Goal: Information Seeking & Learning: Understand process/instructions

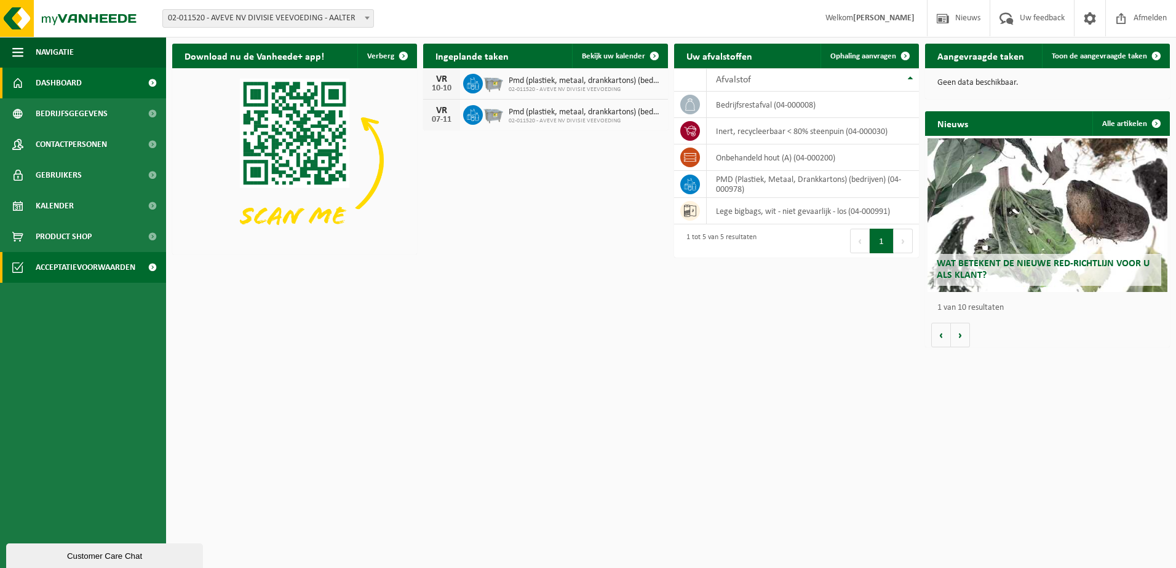
click at [97, 264] on span "Acceptatievoorwaarden" at bounding box center [86, 267] width 100 height 31
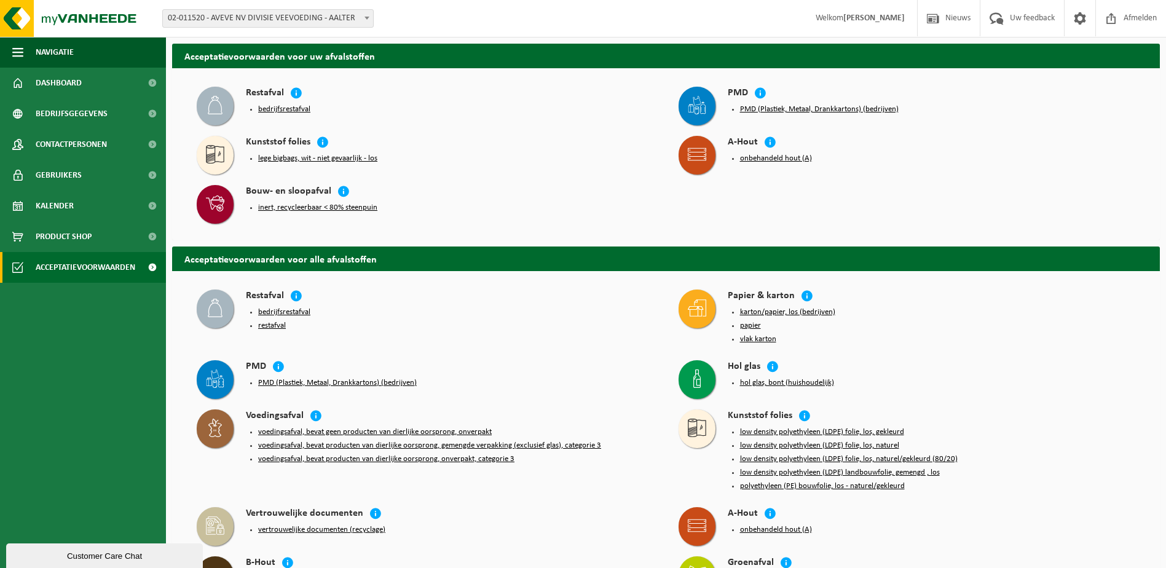
click at [302, 207] on button "inert, recycleerbaar < 80% steenpuin" at bounding box center [317, 208] width 119 height 10
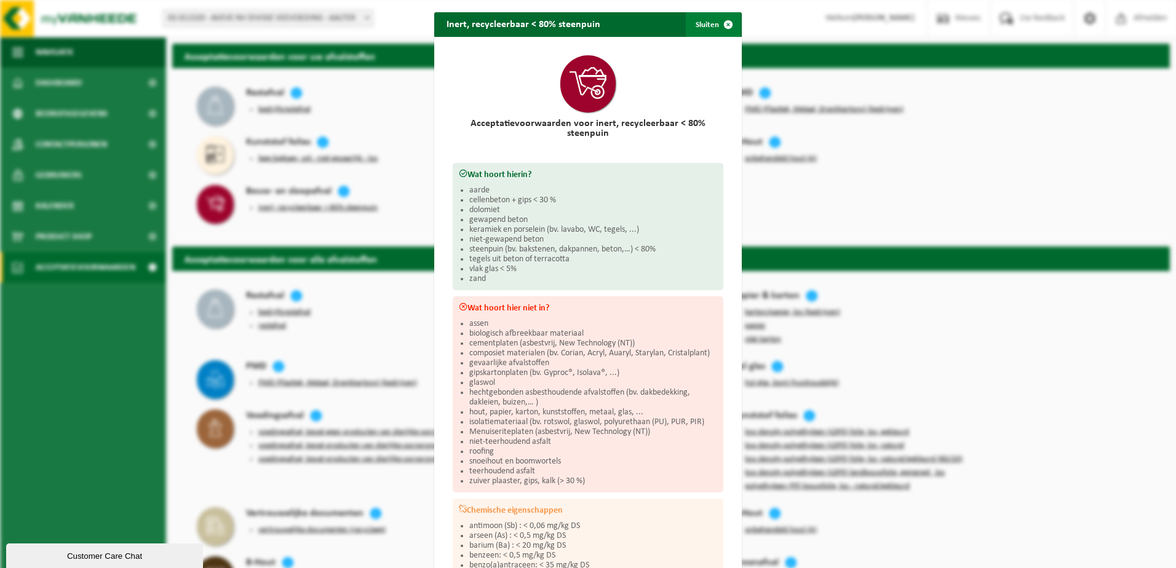
click at [716, 21] on span "button" at bounding box center [728, 24] width 25 height 25
